Goal: Information Seeking & Learning: Learn about a topic

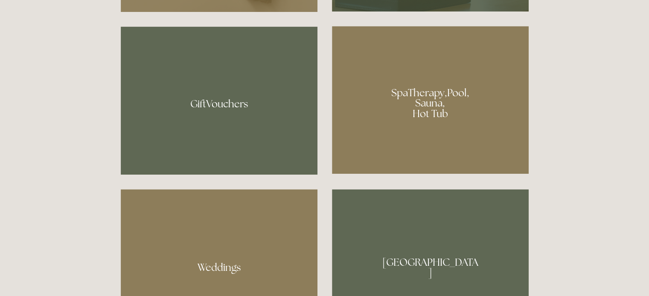
scroll to position [640, 0]
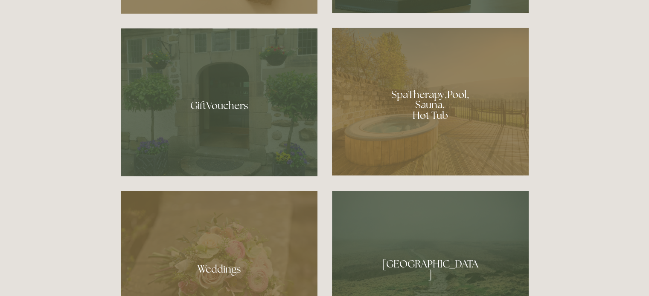
click at [207, 105] on div at bounding box center [219, 102] width 197 height 148
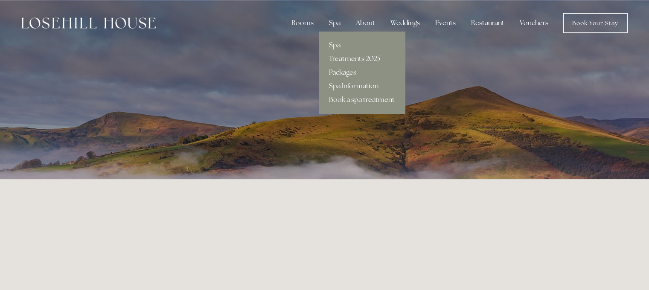
click at [339, 44] on link "Spa" at bounding box center [362, 45] width 86 height 14
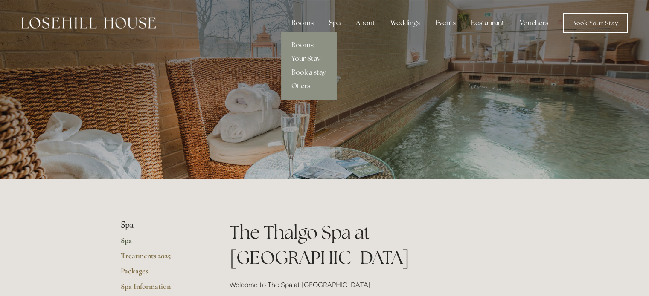
click at [299, 42] on link "Rooms" at bounding box center [308, 45] width 55 height 14
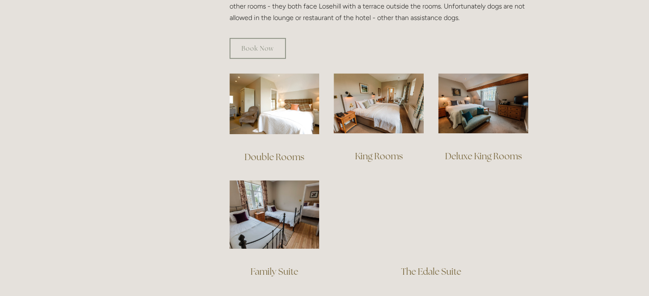
scroll to position [554, 0]
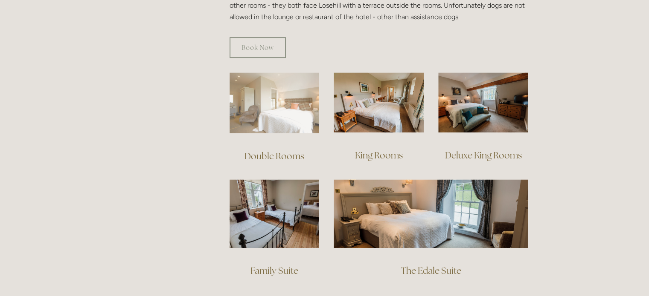
click at [260, 83] on img at bounding box center [274, 102] width 90 height 61
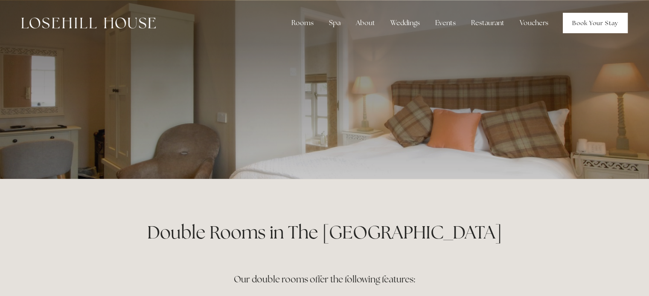
click at [584, 22] on link "Book Your Stay" at bounding box center [594, 23] width 65 height 20
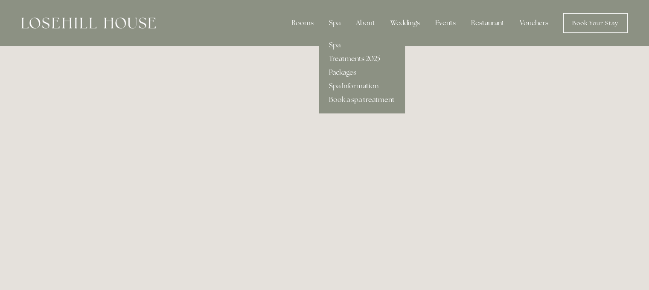
click at [344, 58] on link "Treatments 2025" at bounding box center [362, 59] width 86 height 14
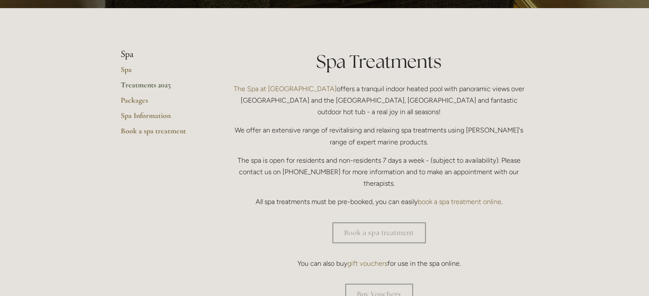
scroll to position [171, 0]
click at [137, 98] on link "Packages" at bounding box center [161, 103] width 81 height 15
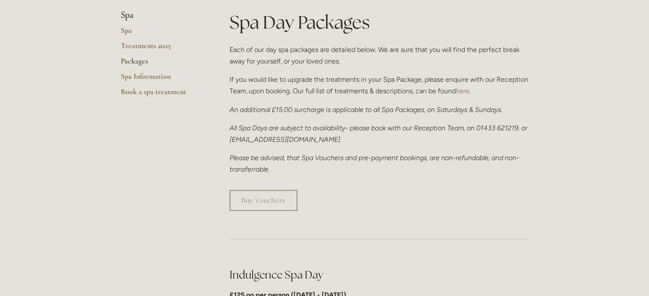
scroll to position [213, 0]
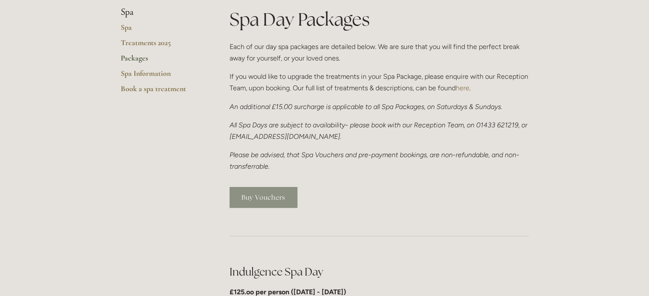
click at [268, 200] on link "Buy Vouchers" at bounding box center [263, 197] width 68 height 21
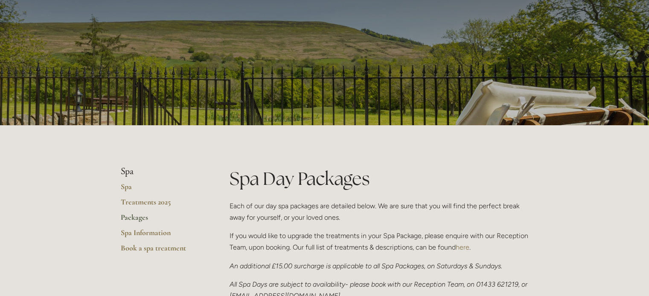
scroll to position [0, 0]
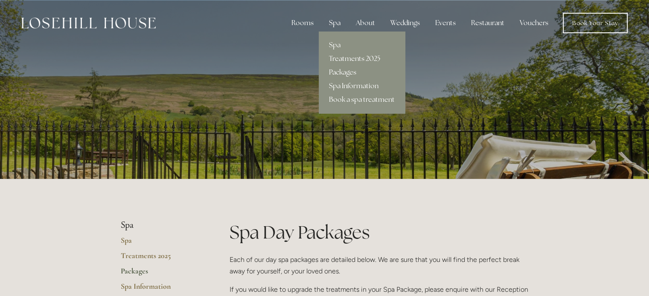
click at [360, 56] on link "Treatments 2025" at bounding box center [362, 59] width 86 height 14
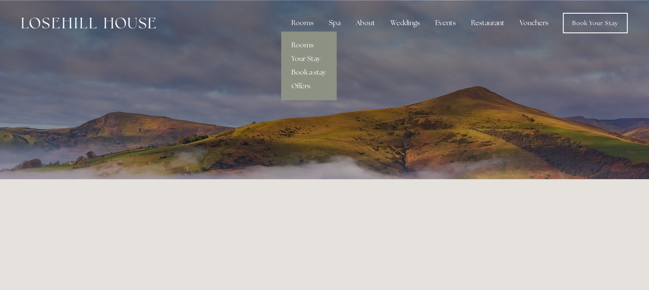
click at [300, 23] on div "Rooms" at bounding box center [302, 22] width 36 height 17
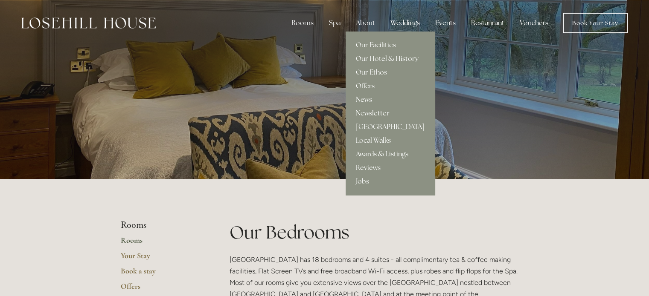
click at [368, 25] on div "About" at bounding box center [365, 22] width 33 height 17
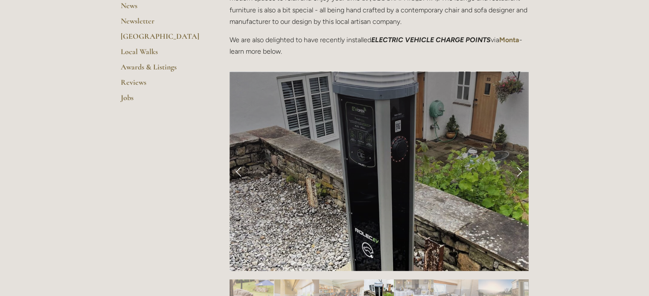
scroll to position [298, 0]
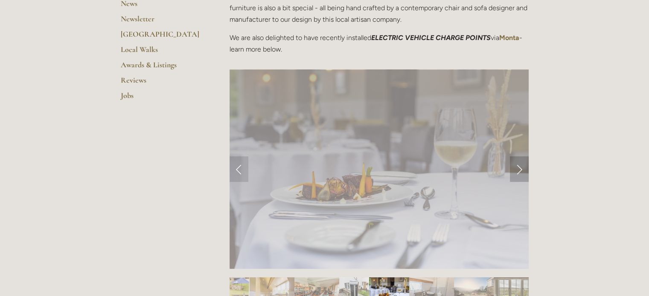
click at [520, 168] on link "Next Slide" at bounding box center [519, 169] width 19 height 26
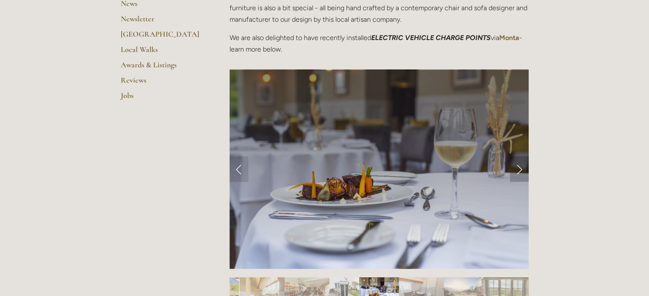
click at [520, 168] on link "Next Slide" at bounding box center [519, 169] width 19 height 26
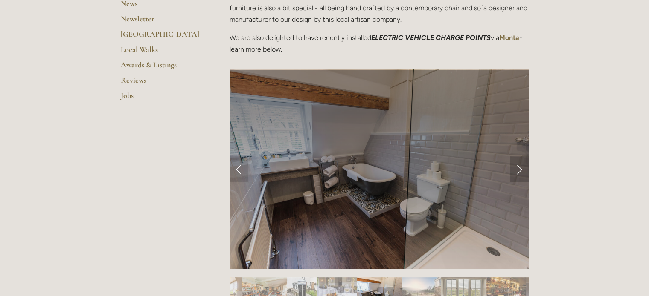
click at [520, 168] on link "Next Slide" at bounding box center [519, 169] width 19 height 26
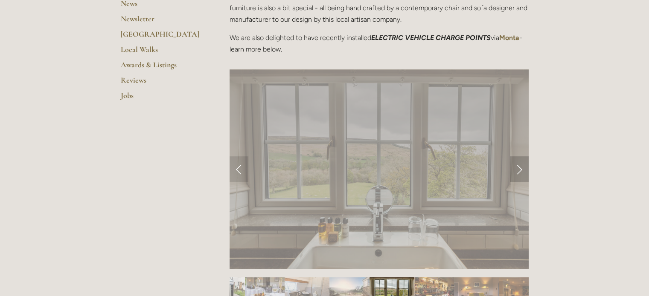
click at [520, 168] on link "Next Slide" at bounding box center [519, 169] width 19 height 26
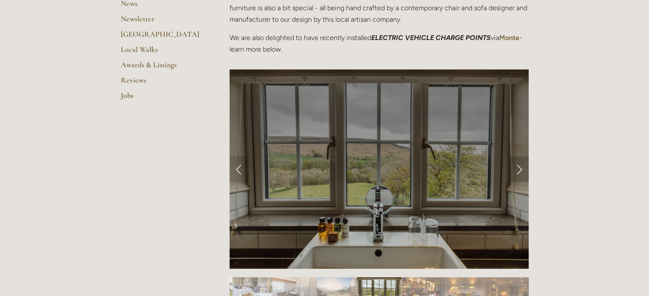
click at [522, 171] on link "Next Slide" at bounding box center [519, 169] width 19 height 26
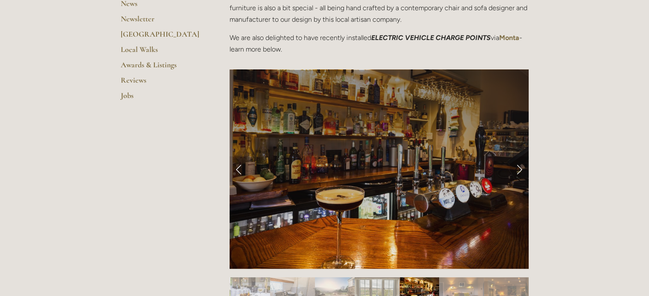
click at [522, 171] on link "Next Slide" at bounding box center [519, 169] width 19 height 26
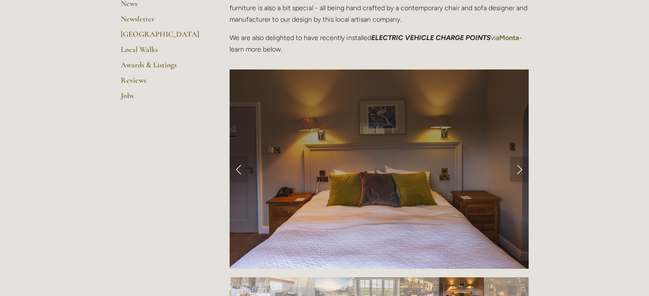
click at [521, 171] on link "Next Slide" at bounding box center [519, 169] width 19 height 26
click at [518, 169] on link "Next Slide" at bounding box center [519, 169] width 19 height 26
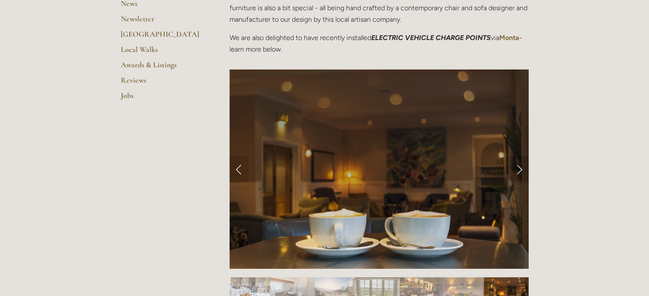
click at [518, 169] on link "Next Slide" at bounding box center [519, 169] width 19 height 26
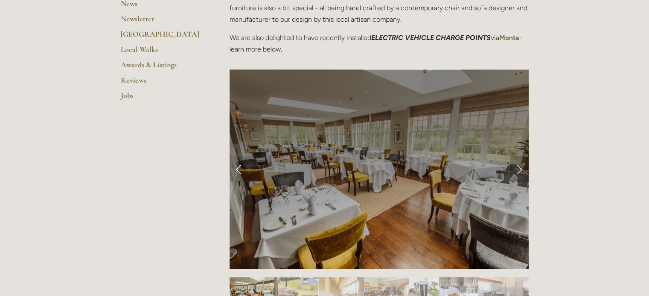
click at [518, 169] on link "Next Slide" at bounding box center [519, 169] width 19 height 26
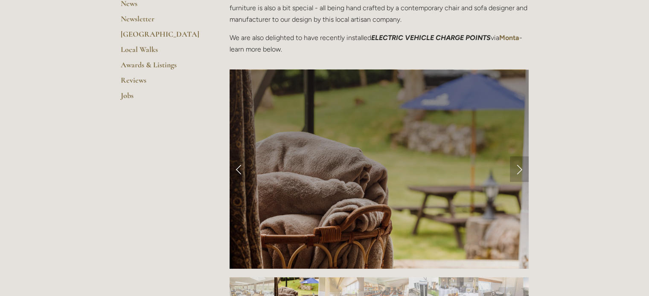
click at [518, 169] on link "Next Slide" at bounding box center [519, 169] width 19 height 26
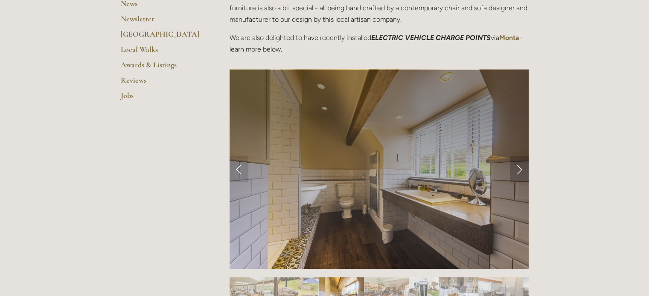
click at [518, 169] on link "Next Slide" at bounding box center [519, 169] width 19 height 26
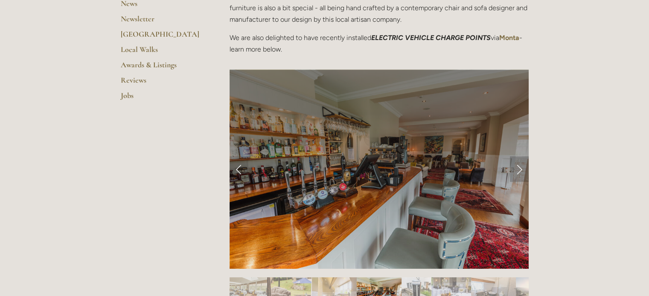
click at [518, 169] on link "Next Slide" at bounding box center [519, 169] width 19 height 26
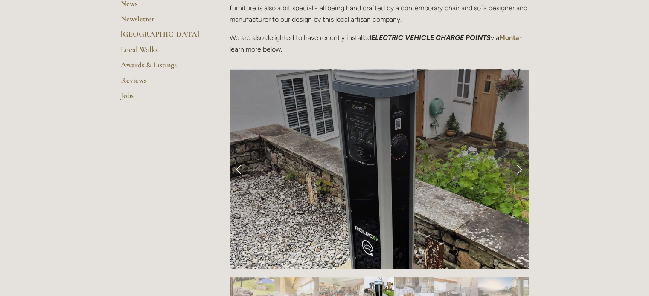
click at [518, 169] on link "Next Slide" at bounding box center [519, 169] width 19 height 26
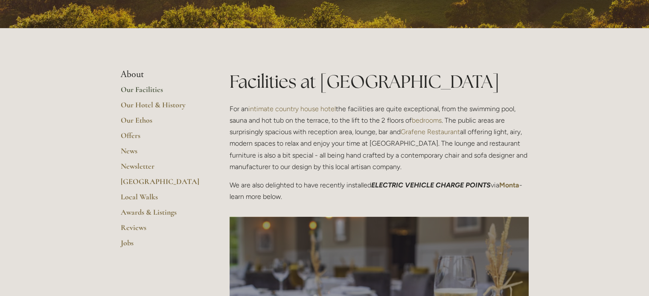
scroll to position [128, 0]
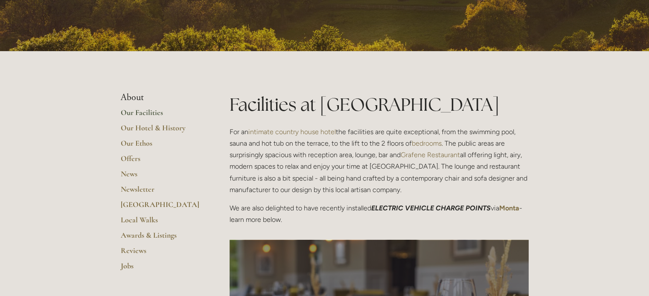
click at [154, 110] on link "Our Facilities" at bounding box center [161, 115] width 81 height 15
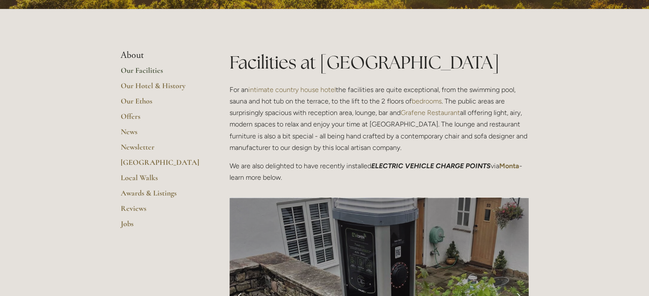
scroll to position [171, 0]
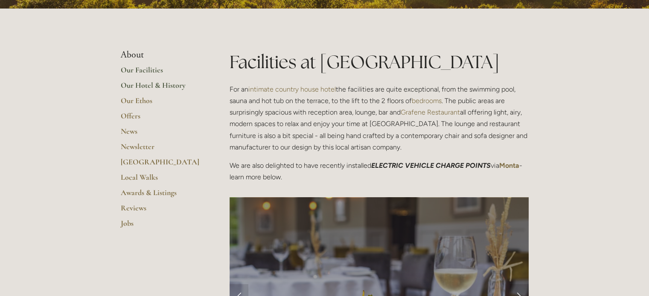
click at [150, 85] on link "Our Hotel & History" at bounding box center [161, 88] width 81 height 15
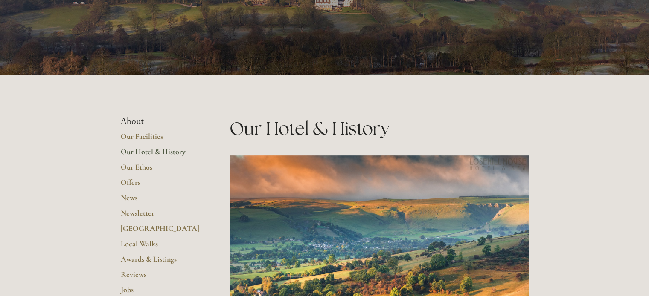
scroll to position [128, 0]
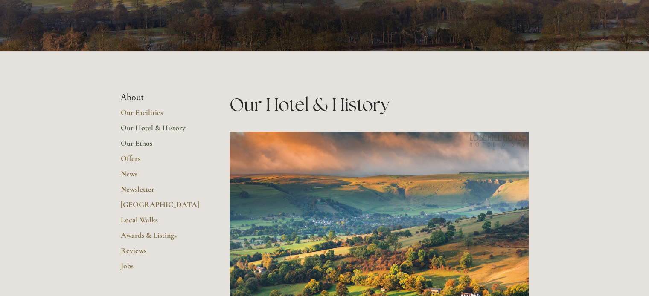
click at [148, 141] on link "Our Ethos" at bounding box center [161, 146] width 81 height 15
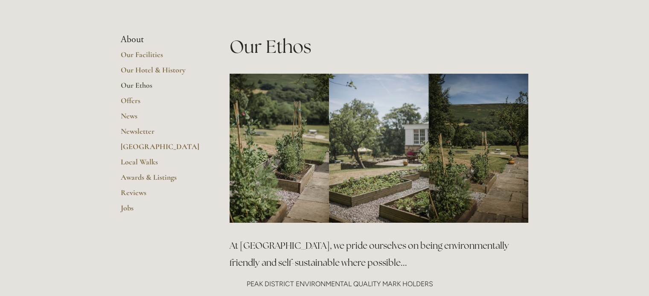
scroll to position [128, 0]
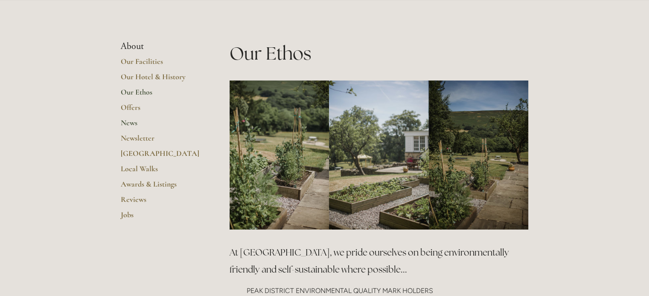
click at [129, 126] on link "News" at bounding box center [161, 125] width 81 height 15
click at [135, 139] on link "Newsletter" at bounding box center [161, 140] width 81 height 15
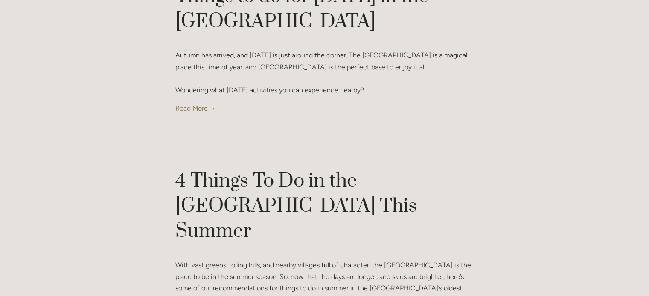
scroll to position [768, 0]
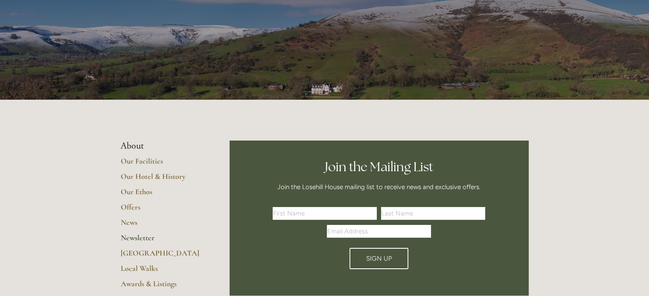
scroll to position [43, 0]
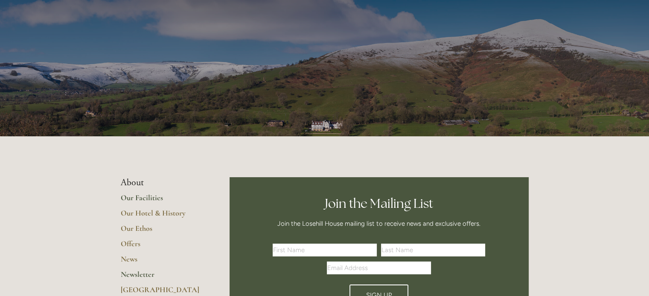
click at [146, 197] on link "Our Facilities" at bounding box center [161, 200] width 81 height 15
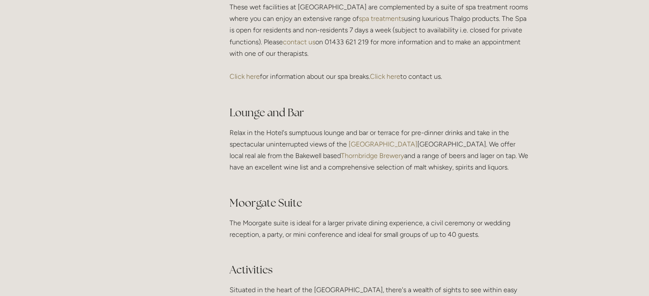
scroll to position [1535, 0]
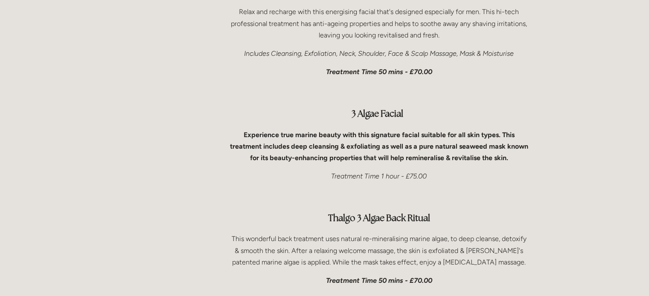
scroll to position [2857, 0]
